Goal: Find specific page/section: Find specific page/section

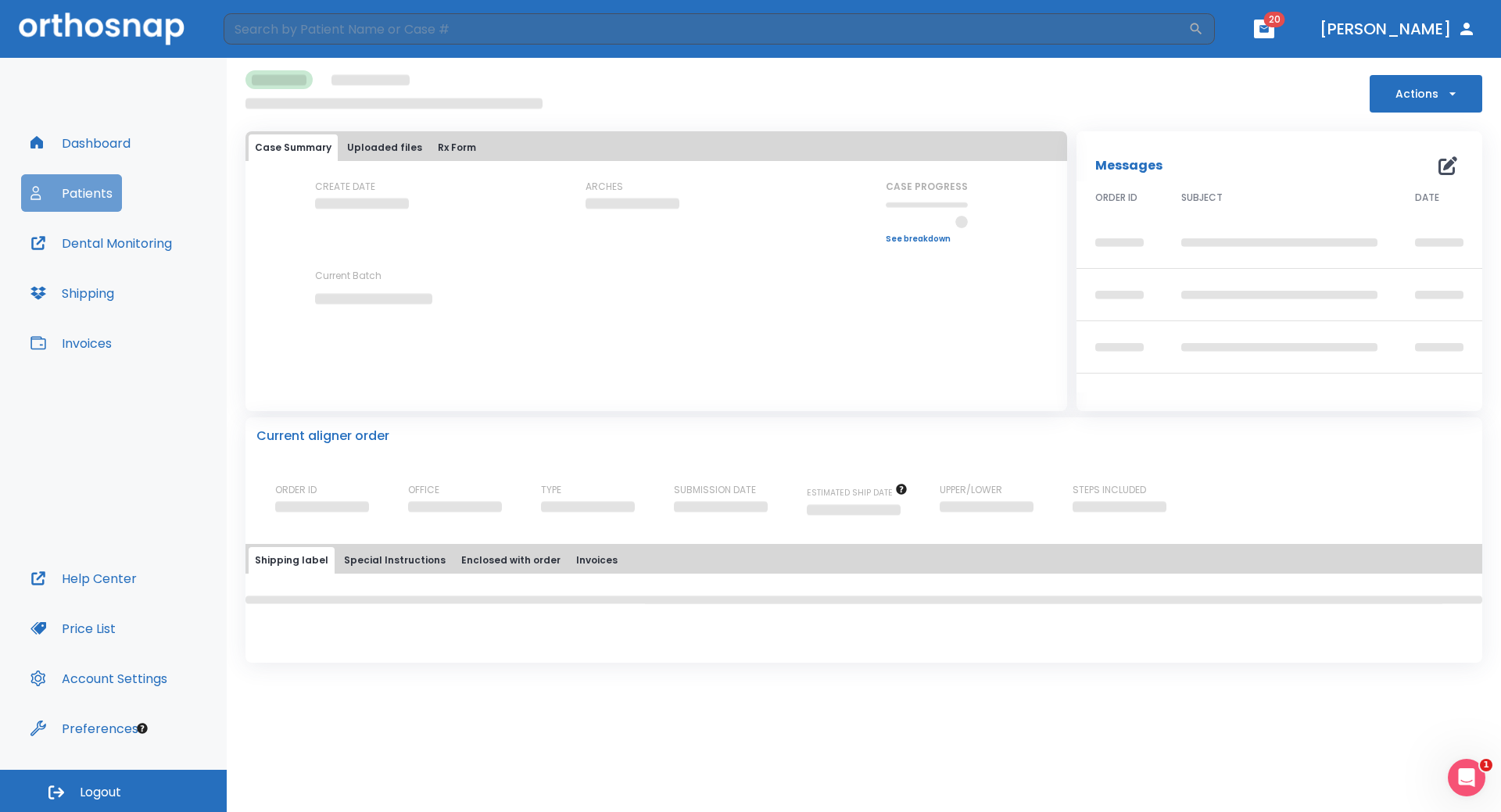
click at [99, 201] on button "Patients" at bounding box center [71, 193] width 101 height 37
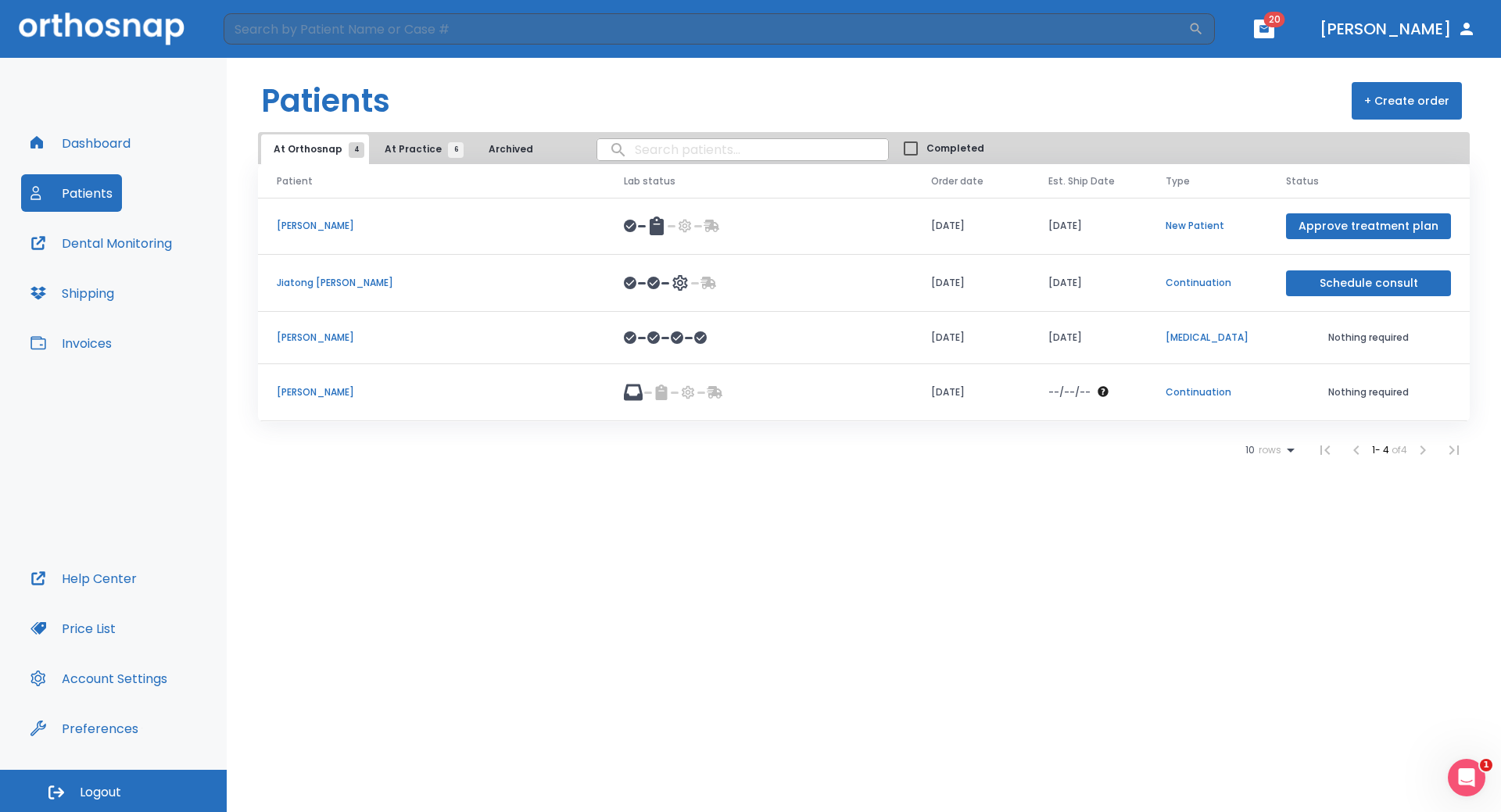
click at [417, 149] on span "At Practice 6" at bounding box center [420, 149] width 71 height 14
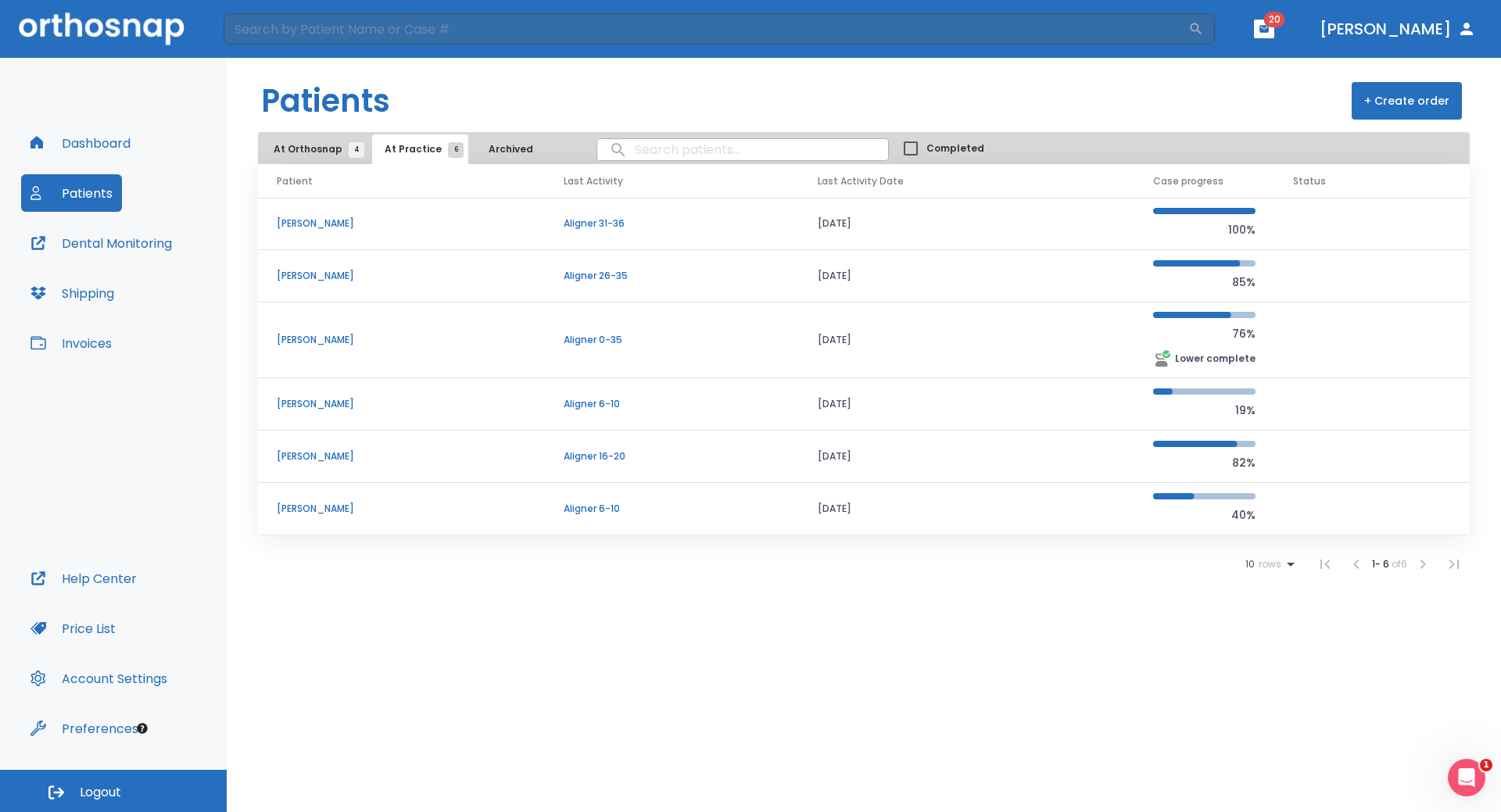
click at [327, 149] on span "At Orthosnap 4" at bounding box center [315, 149] width 83 height 14
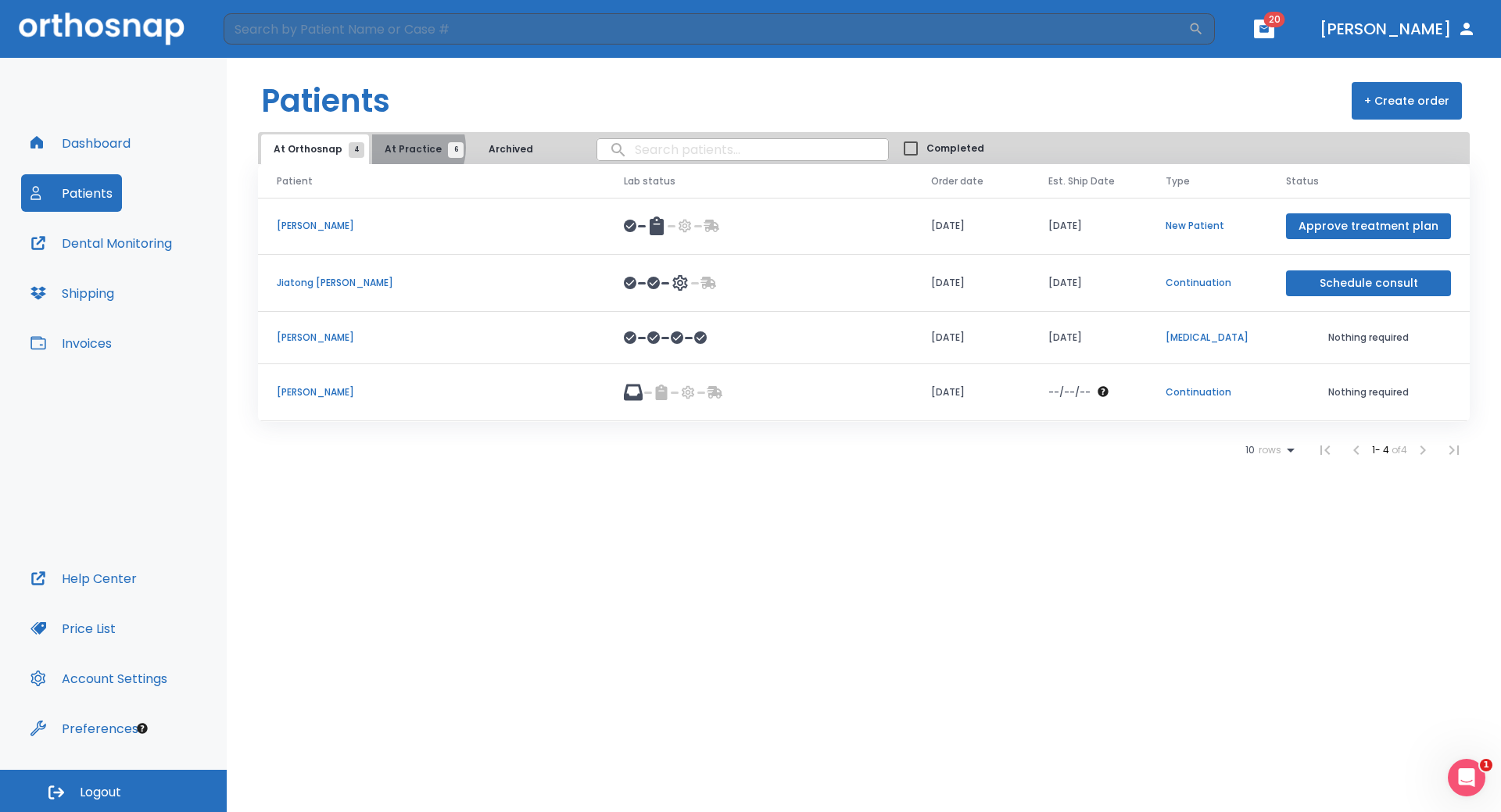
click at [399, 148] on span "At Practice 6" at bounding box center [420, 149] width 71 height 14
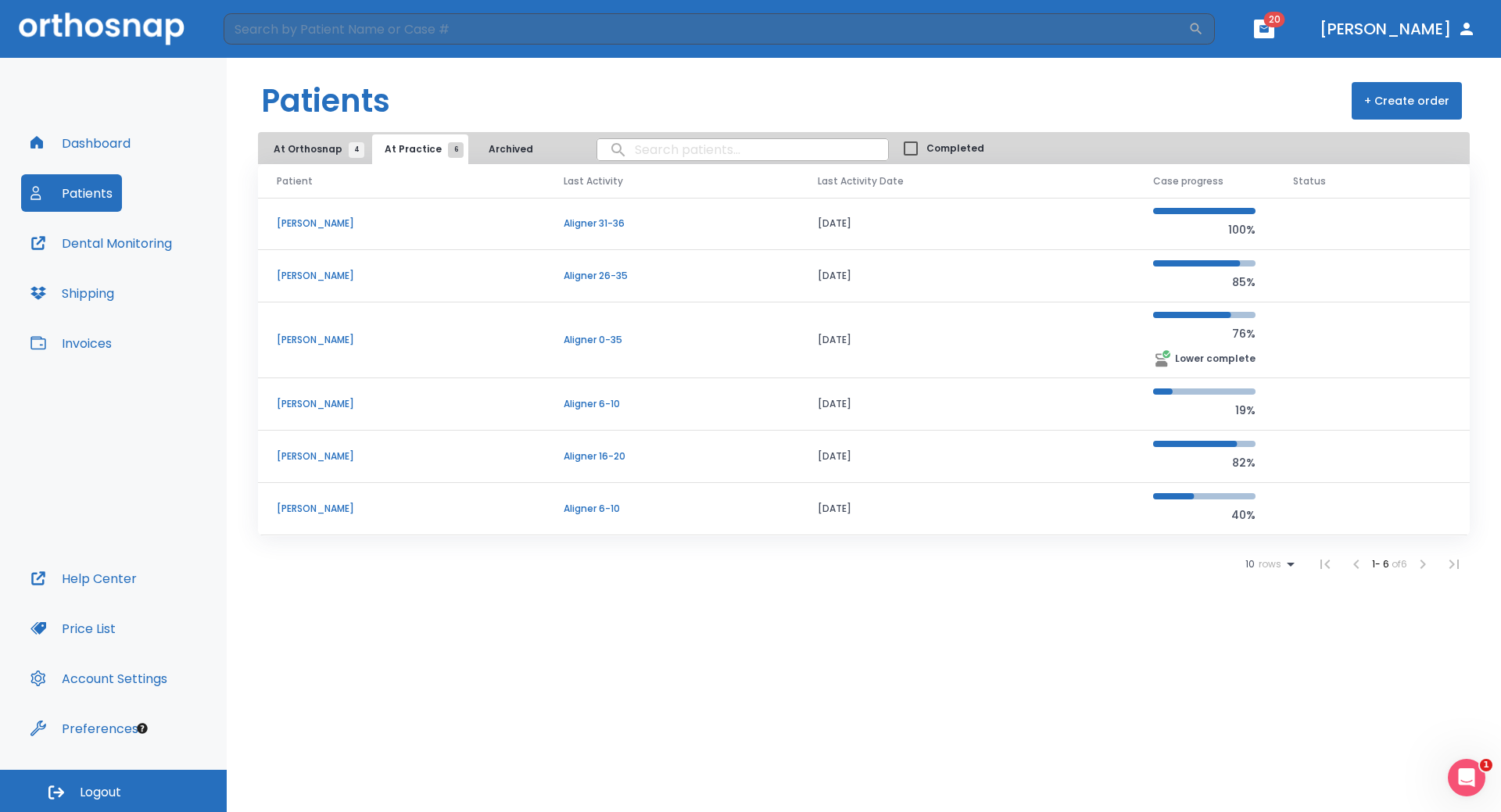
click at [309, 281] on p "Yuxuan Ye" at bounding box center [401, 276] width 249 height 14
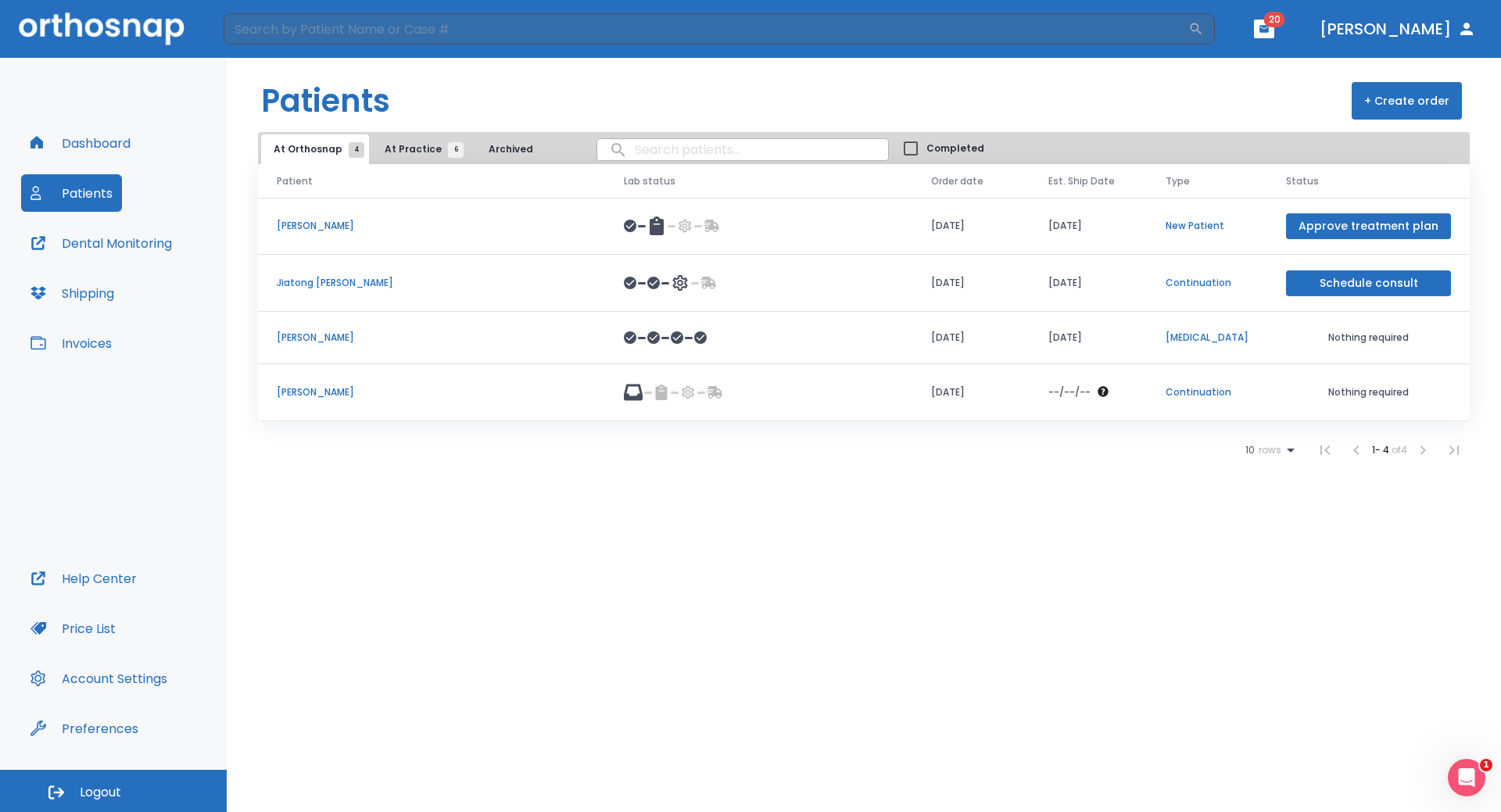
click at [405, 149] on span "At Practice 6" at bounding box center [420, 149] width 71 height 14
